Goal: Information Seeking & Learning: Learn about a topic

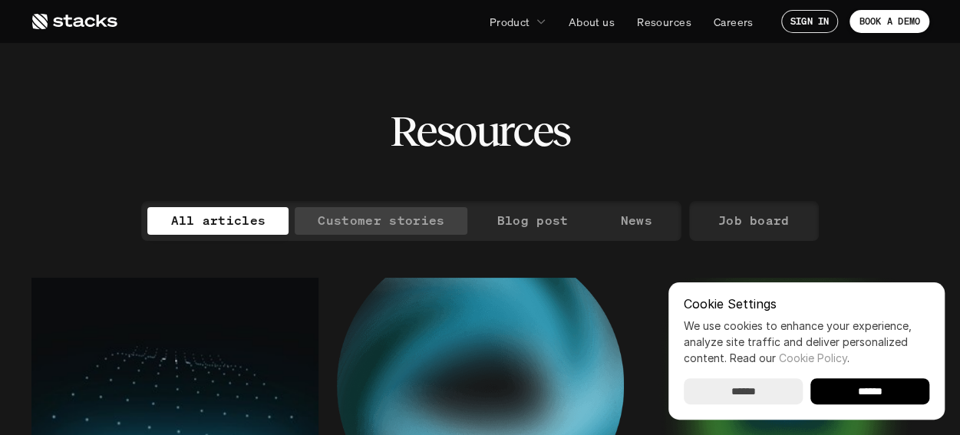
click at [401, 220] on p "Customer stories" at bounding box center [381, 221] width 127 height 22
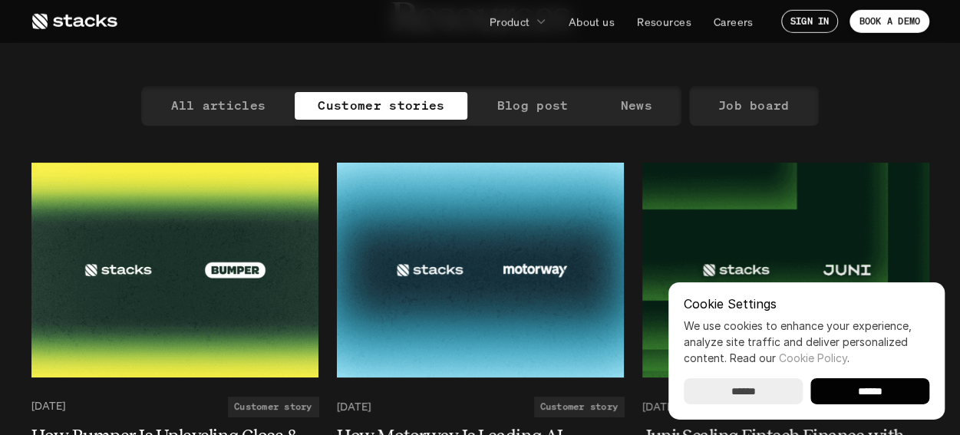
click at [868, 394] on input "******" at bounding box center [869, 391] width 119 height 26
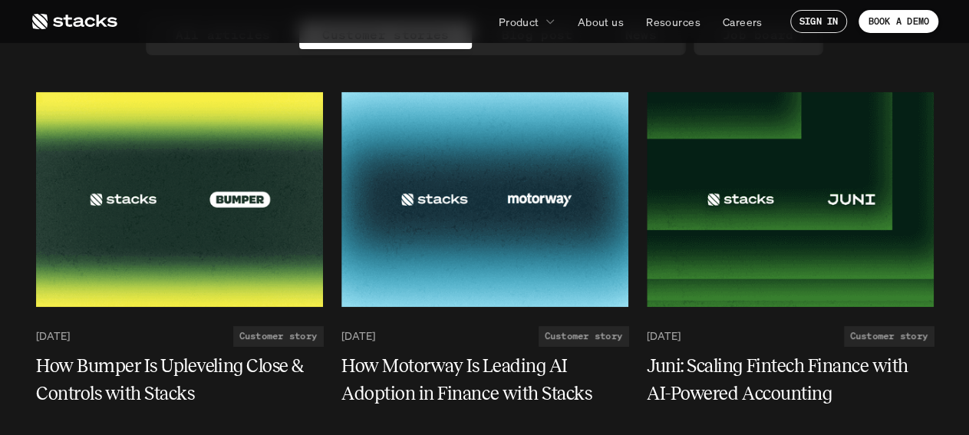
scroll to position [187, 0]
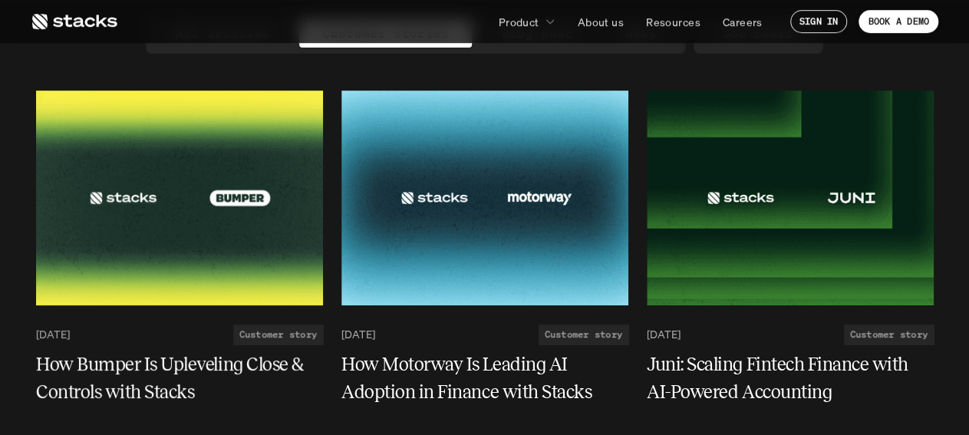
click at [96, 28] on icon at bounding box center [74, 21] width 87 height 18
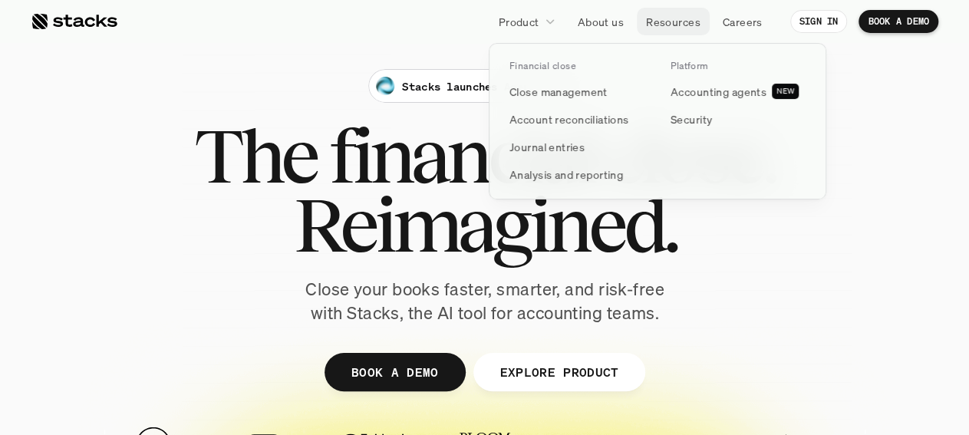
click at [673, 22] on p "Resources" at bounding box center [673, 22] width 54 height 16
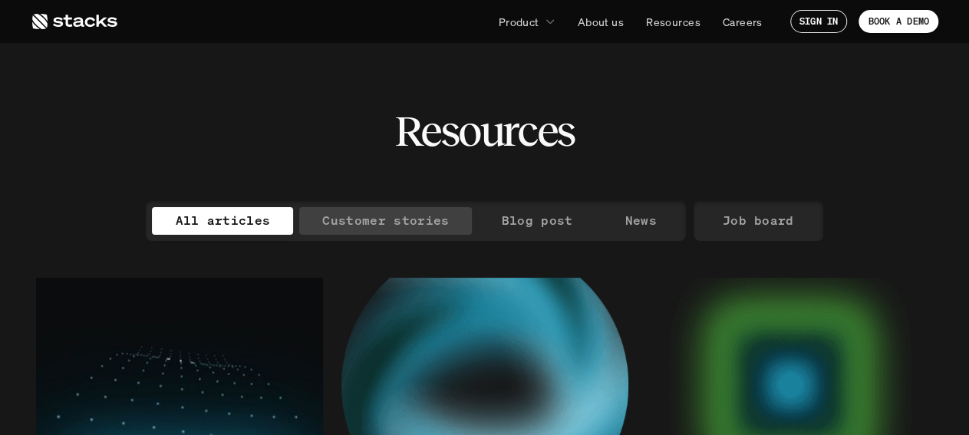
click at [395, 224] on p "Customer stories" at bounding box center [385, 221] width 127 height 22
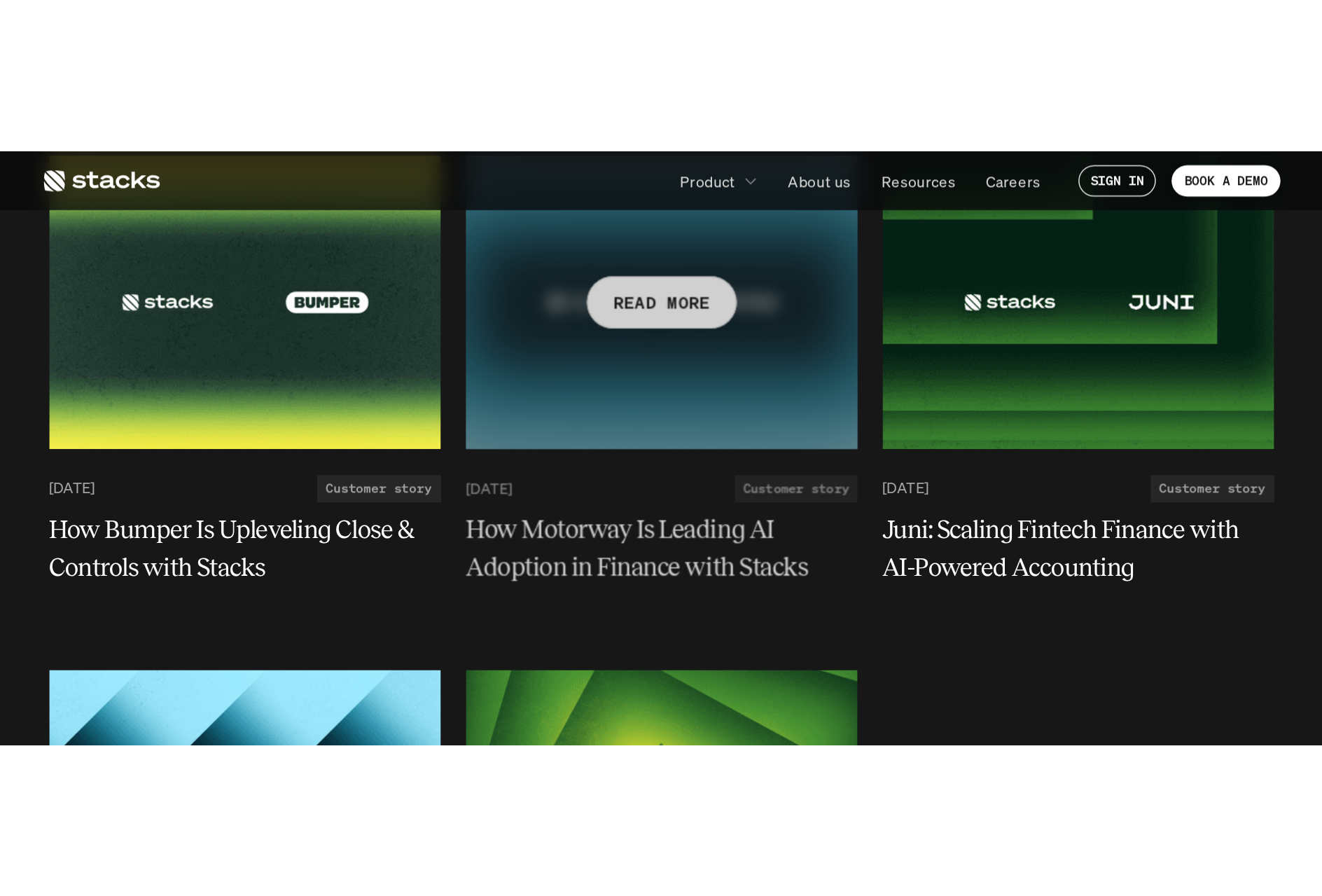
scroll to position [252, 0]
